Goal: Transaction & Acquisition: Purchase product/service

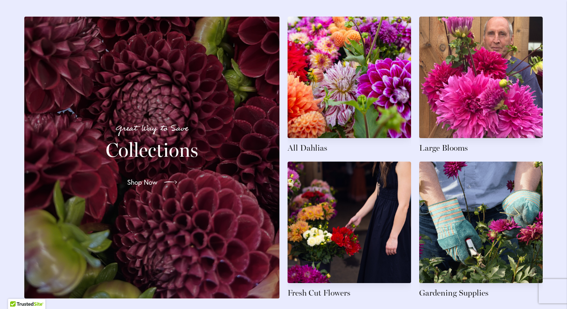
scroll to position [1154, 0]
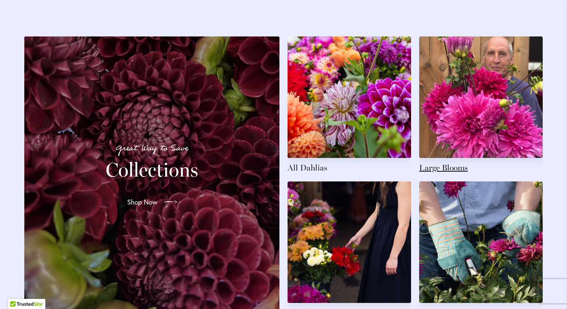
click at [447, 153] on link at bounding box center [481, 104] width 124 height 137
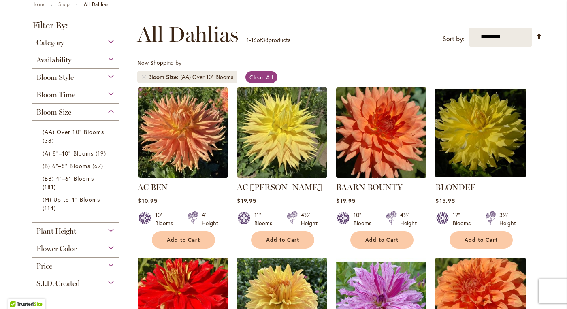
scroll to position [90, 0]
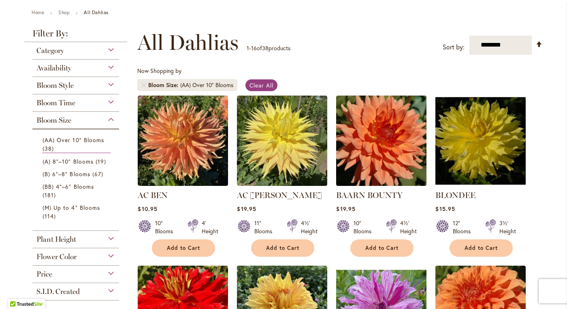
click at [111, 48] on div "Category" at bounding box center [75, 48] width 87 height 13
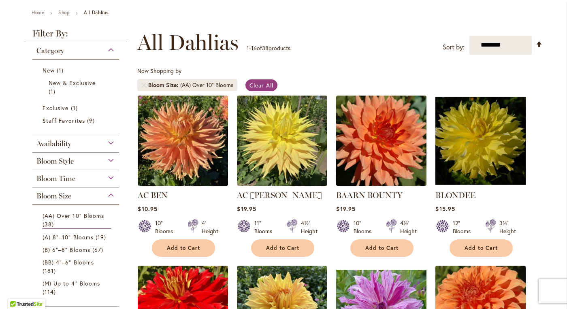
click at [111, 48] on div "Category" at bounding box center [75, 48] width 87 height 13
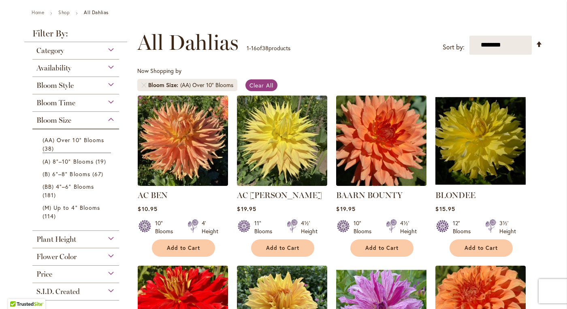
click at [113, 67] on div "Availability" at bounding box center [75, 66] width 87 height 13
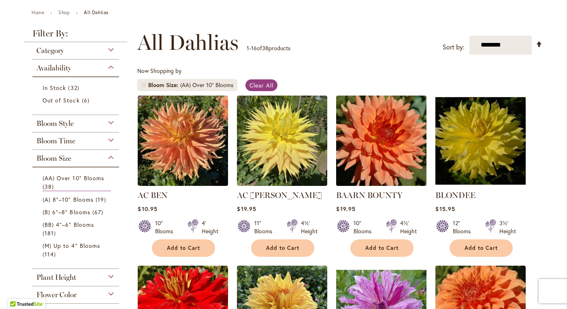
click at [113, 67] on div "Availability" at bounding box center [75, 66] width 87 height 13
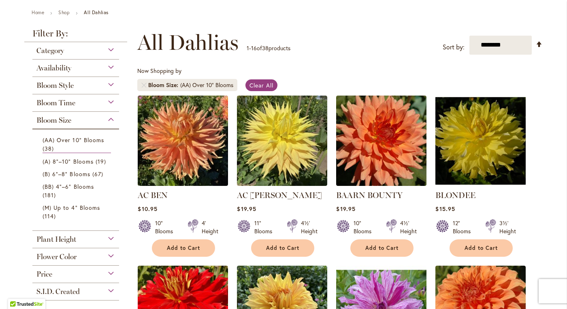
click at [113, 81] on div "Bloom Style" at bounding box center [75, 83] width 87 height 13
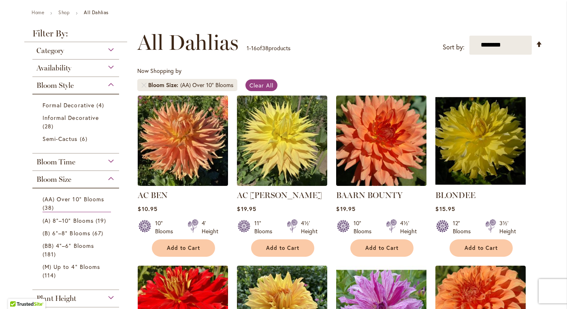
click at [113, 81] on div "Bloom Style" at bounding box center [75, 83] width 87 height 13
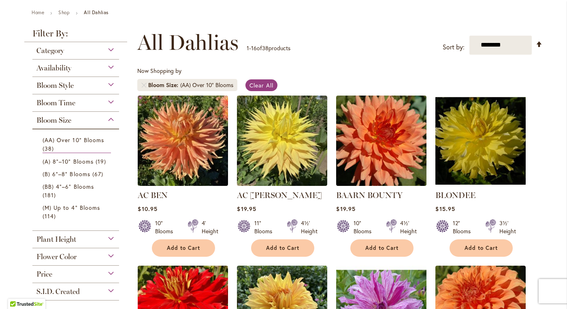
click at [115, 98] on div "Bloom Time" at bounding box center [75, 100] width 87 height 13
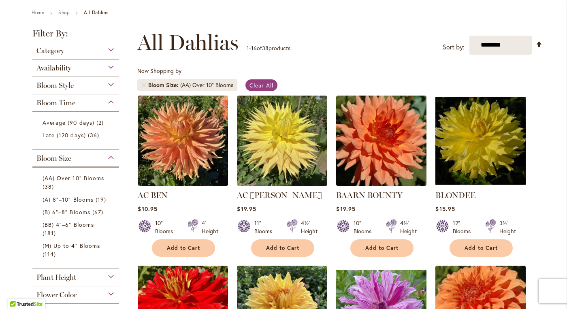
click at [115, 98] on div "Bloom Time" at bounding box center [75, 100] width 87 height 13
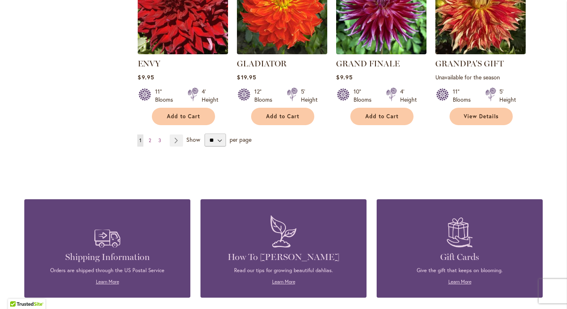
scroll to position [744, 0]
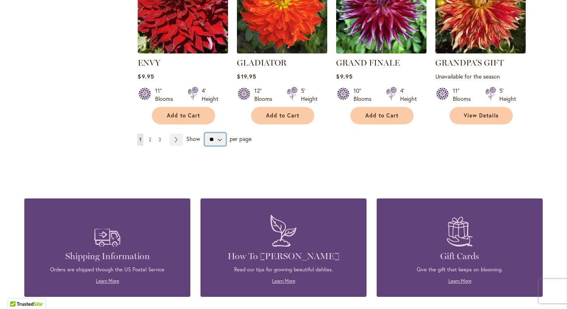
click at [218, 139] on select "** ** ** **" at bounding box center [215, 139] width 21 height 13
select select "**"
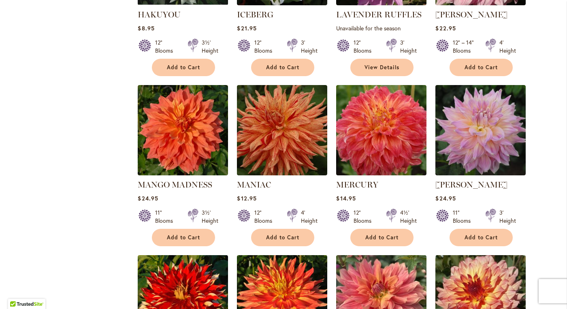
scroll to position [950, 0]
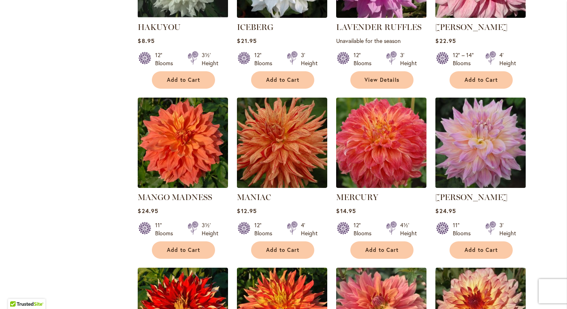
click at [481, 142] on img at bounding box center [481, 142] width 95 height 95
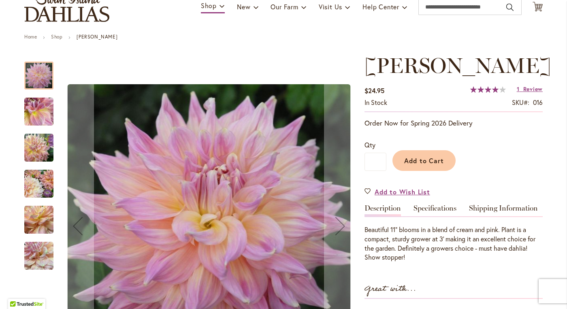
scroll to position [67, 0]
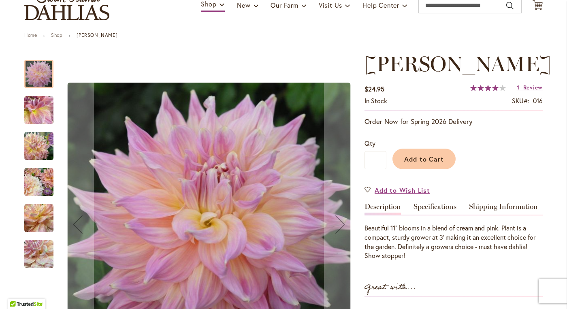
click at [41, 111] on img "Mingus Philip Sr" at bounding box center [38, 110] width 29 height 29
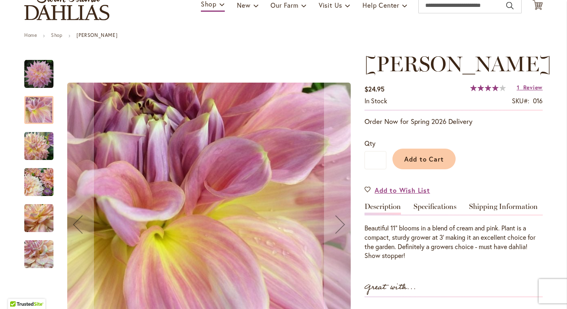
click at [43, 133] on img "Mingus Philip Sr" at bounding box center [38, 146] width 29 height 29
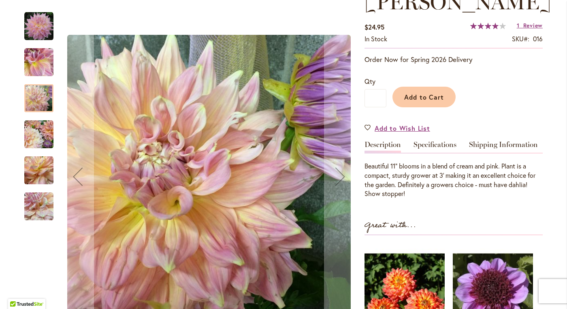
scroll to position [137, 0]
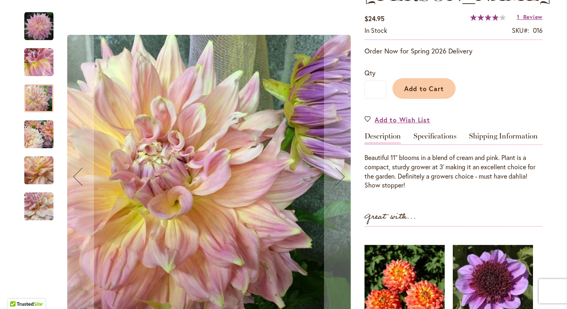
click at [37, 106] on div at bounding box center [38, 98] width 29 height 28
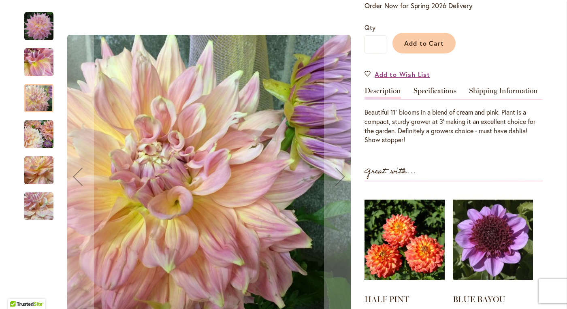
scroll to position [175, 0]
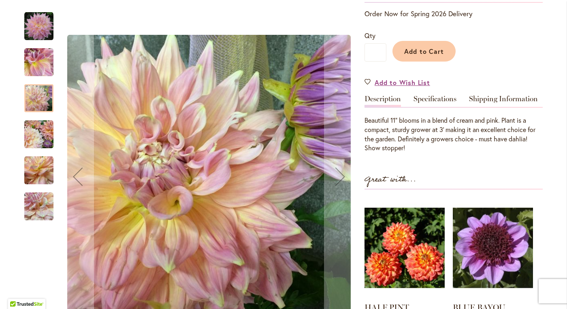
click at [36, 96] on div at bounding box center [38, 98] width 29 height 28
click at [41, 136] on img "Mingus Philip Sr" at bounding box center [38, 134] width 29 height 29
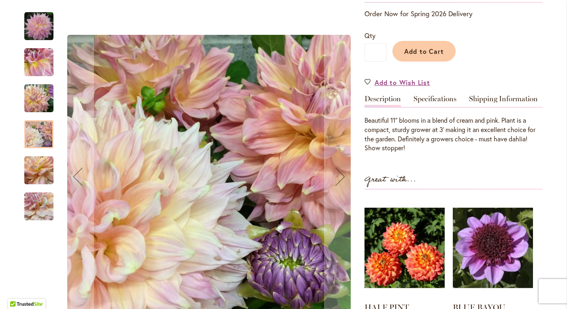
click at [41, 179] on img "Mingus Philip Sr" at bounding box center [38, 170] width 29 height 29
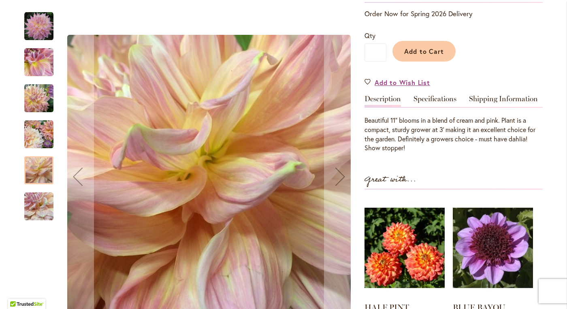
click at [44, 201] on img "Mingus Philip Sr" at bounding box center [38, 206] width 29 height 29
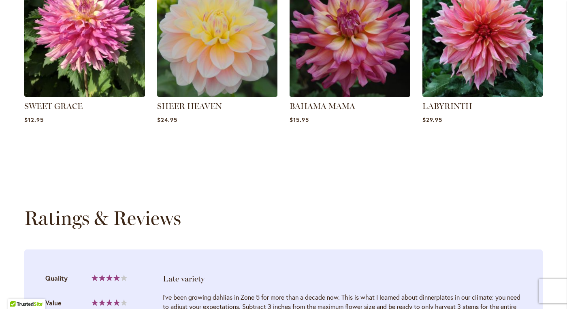
scroll to position [635, 0]
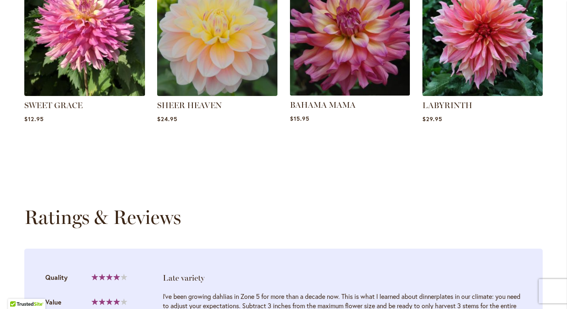
click at [327, 69] on img at bounding box center [350, 36] width 126 height 126
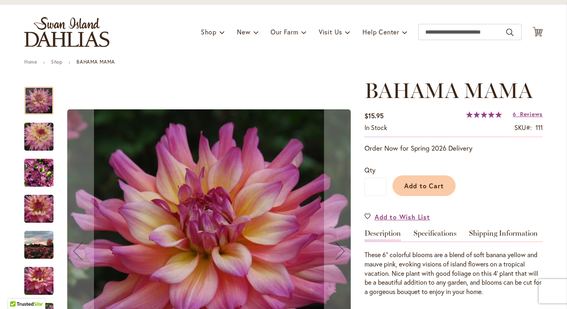
scroll to position [54, 0]
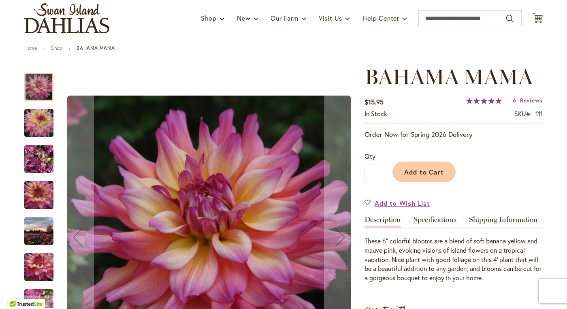
click at [47, 192] on img "Bahama Mama" at bounding box center [39, 195] width 58 height 39
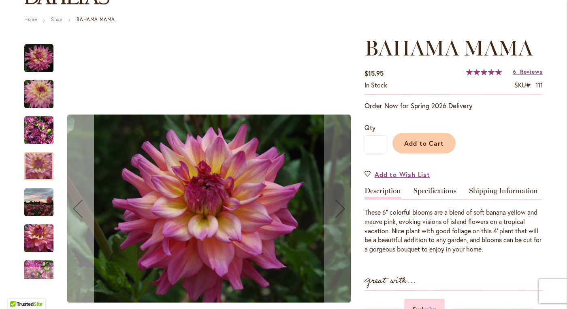
scroll to position [105, 0]
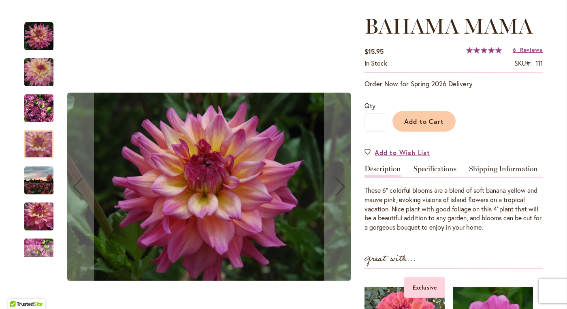
click at [41, 218] on img "Bahama Mama" at bounding box center [39, 216] width 58 height 39
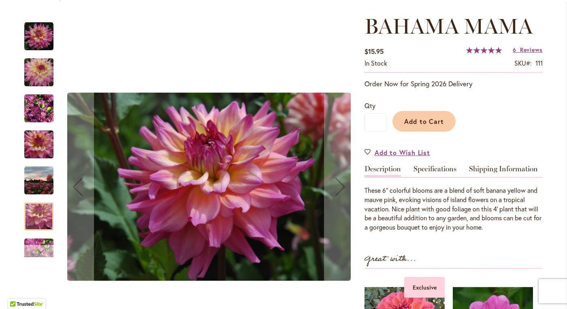
click at [37, 250] on div "Next" at bounding box center [39, 251] width 12 height 12
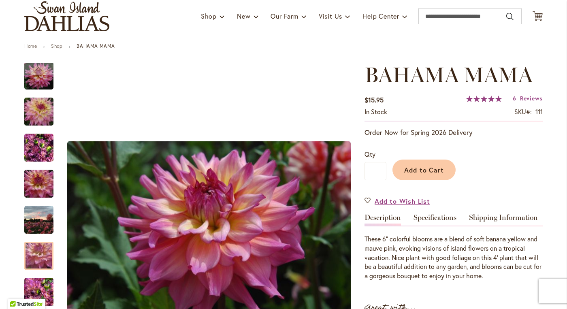
scroll to position [0, 0]
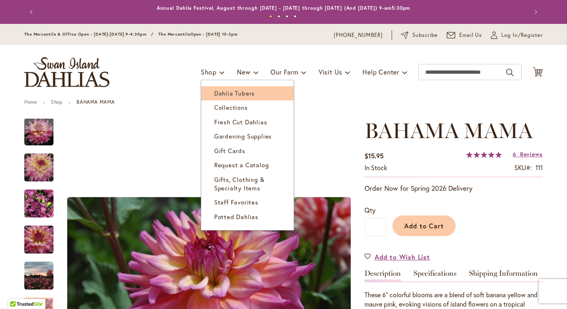
click at [221, 89] on link "Dahlia Tubers" at bounding box center [247, 93] width 92 height 14
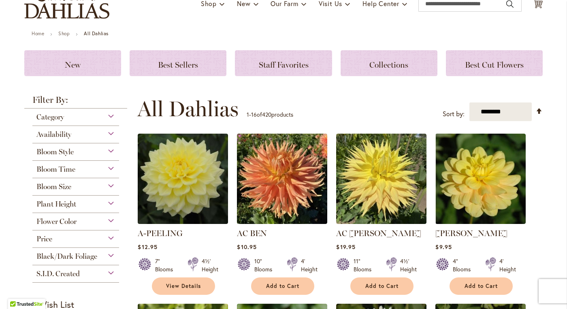
scroll to position [70, 0]
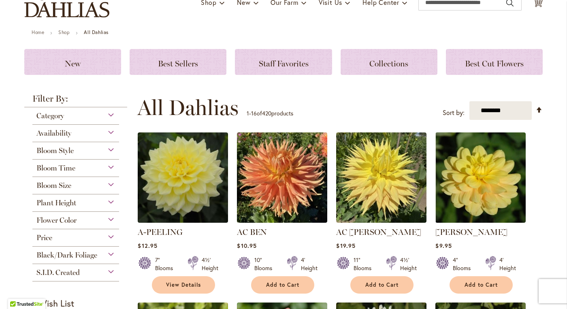
click at [110, 113] on div "Category" at bounding box center [75, 113] width 87 height 13
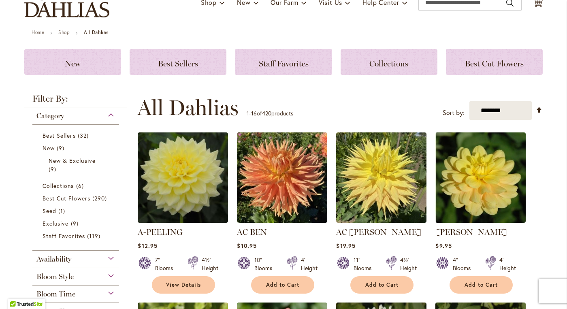
click at [110, 113] on div "Category" at bounding box center [75, 113] width 87 height 13
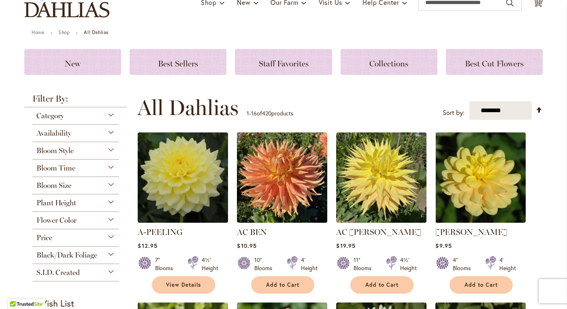
click at [109, 156] on div "Bloom Style Anemone 6 items Ball 16 items Cactus 6 items Collarette" at bounding box center [75, 150] width 87 height 17
click at [111, 199] on div "Plant Height" at bounding box center [75, 201] width 87 height 13
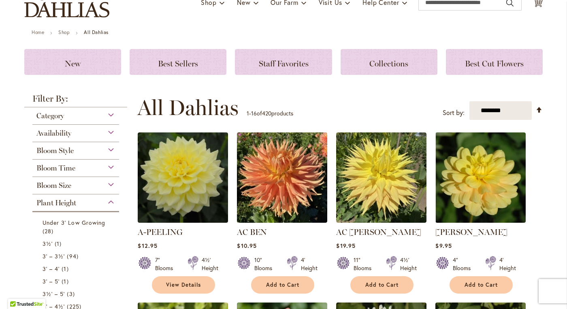
scroll to position [263, 0]
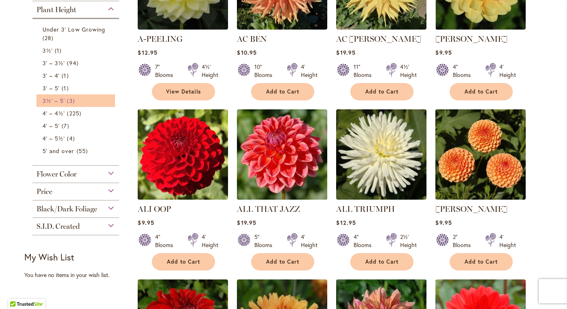
click at [92, 100] on link "3½' – 5' 3 items" at bounding box center [77, 100] width 68 height 9
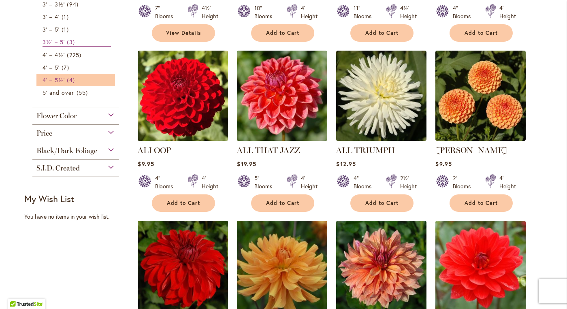
scroll to position [325, 0]
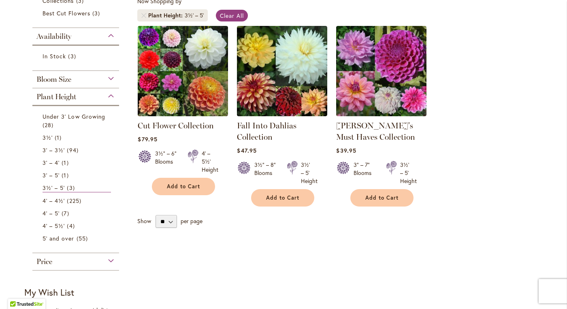
scroll to position [160, 0]
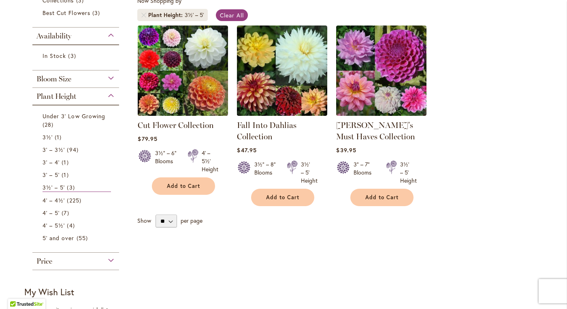
drag, startPoint x: 128, startPoint y: 172, endPoint x: 132, endPoint y: 158, distance: 13.9
click at [132, 158] on div "Filter by: Filter By: Category Collections 3 items Best Cut Flowers 3 items 3" at bounding box center [283, 146] width 519 height 375
click at [183, 251] on div "**********" at bounding box center [338, 107] width 410 height 297
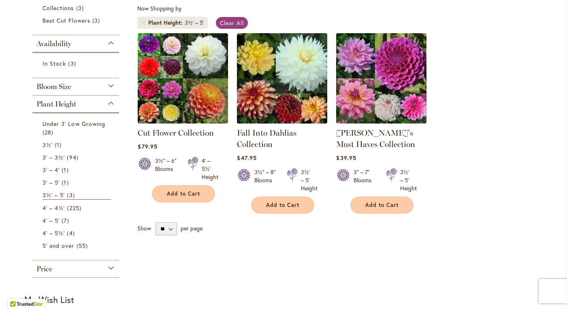
scroll to position [153, 0]
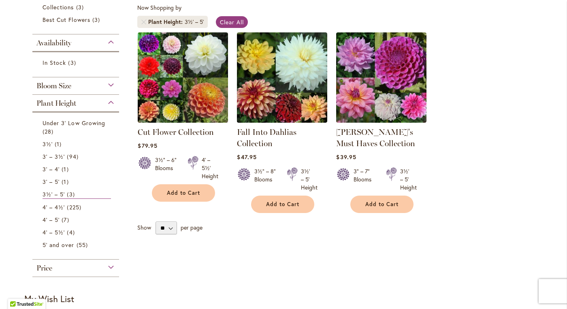
click at [110, 104] on div "Plant Height" at bounding box center [75, 101] width 87 height 13
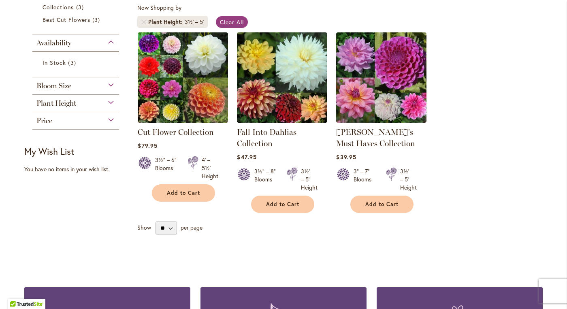
click at [109, 85] on div "Bloom Size" at bounding box center [75, 83] width 87 height 13
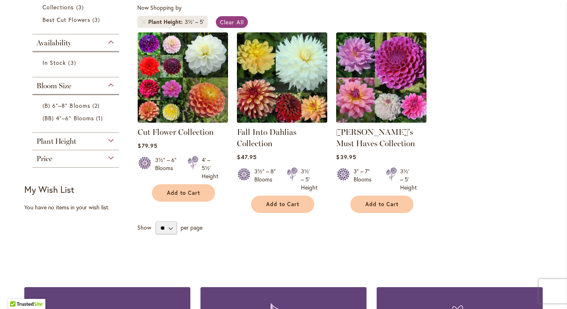
click at [109, 85] on div "Bloom Size" at bounding box center [75, 83] width 87 height 13
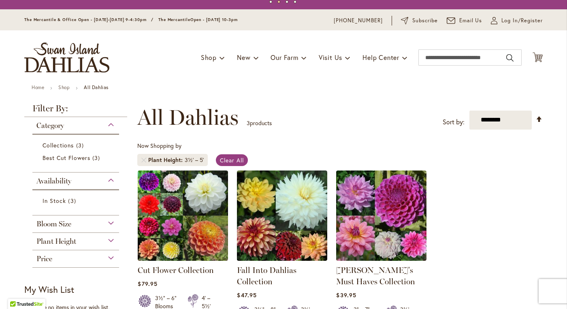
scroll to position [0, 0]
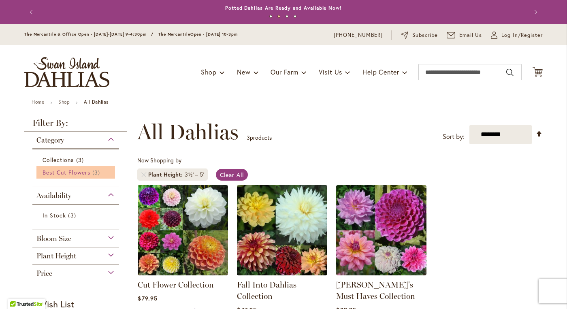
click at [82, 171] on span "Best Cut Flowers" at bounding box center [67, 173] width 48 height 8
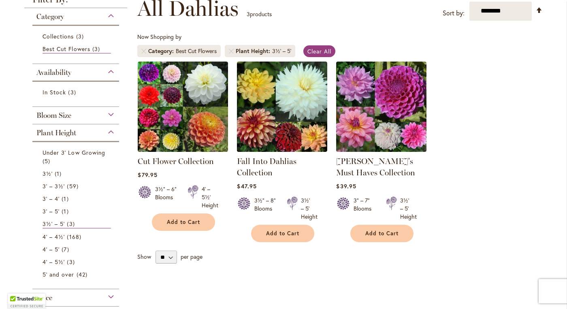
scroll to position [124, 0]
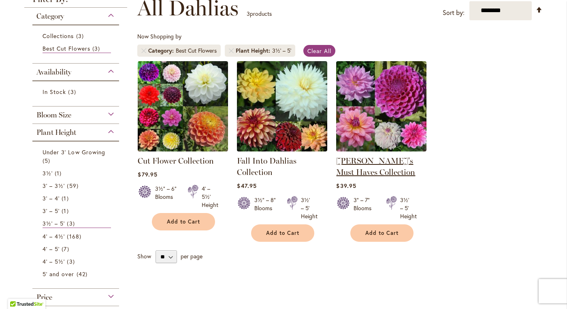
click at [346, 162] on link "[PERSON_NAME]'s Must Haves Collection" at bounding box center [375, 166] width 79 height 21
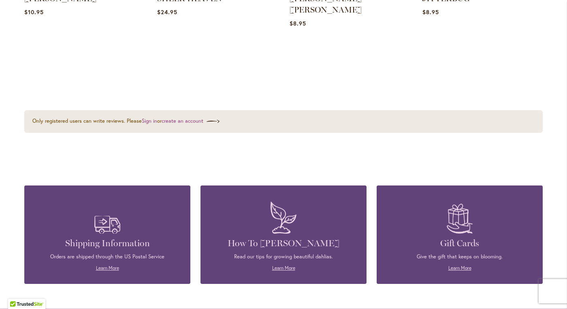
scroll to position [1119, 0]
